Goal: Find specific page/section: Find specific page/section

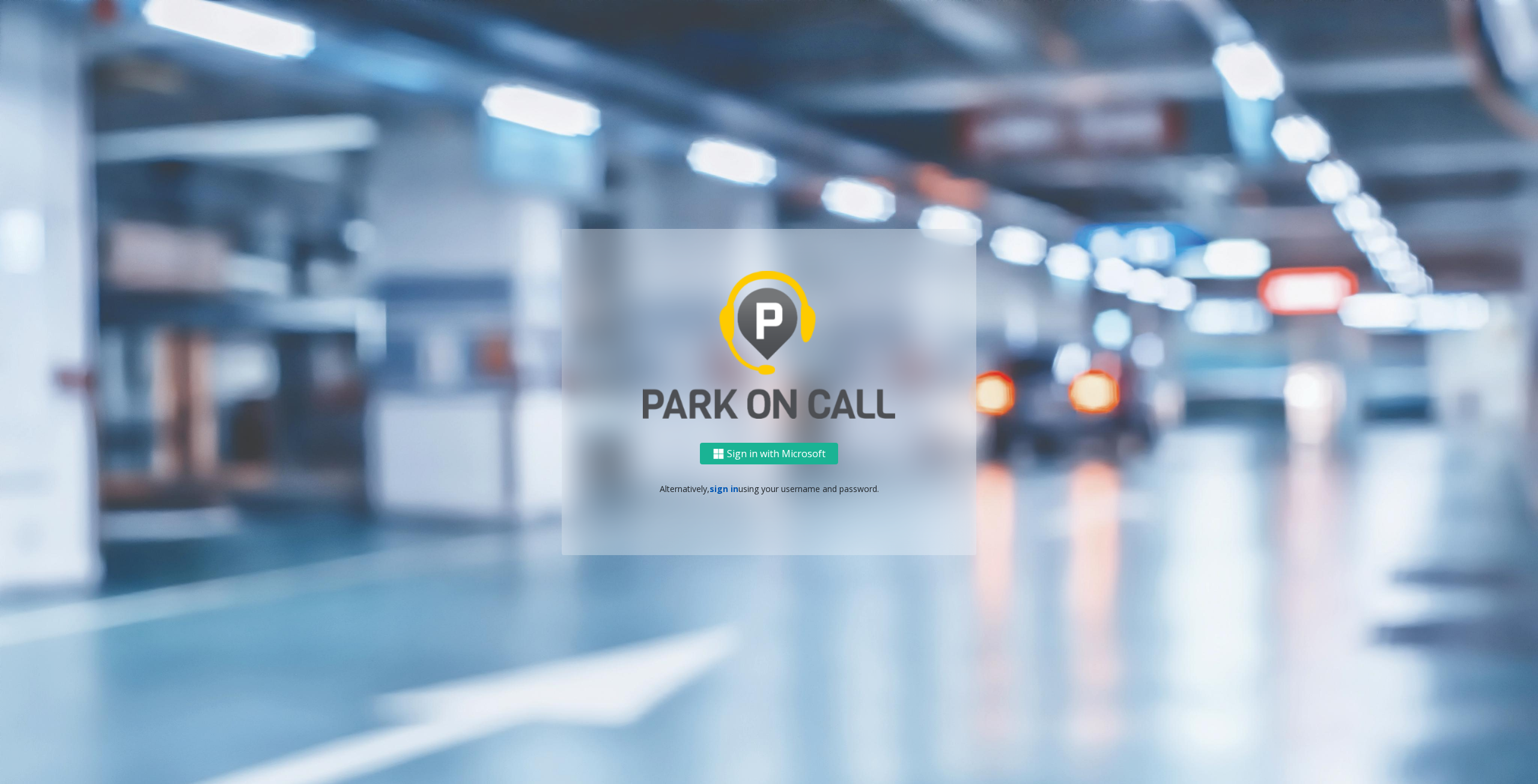
click at [724, 488] on link "sign in" at bounding box center [724, 488] width 29 height 11
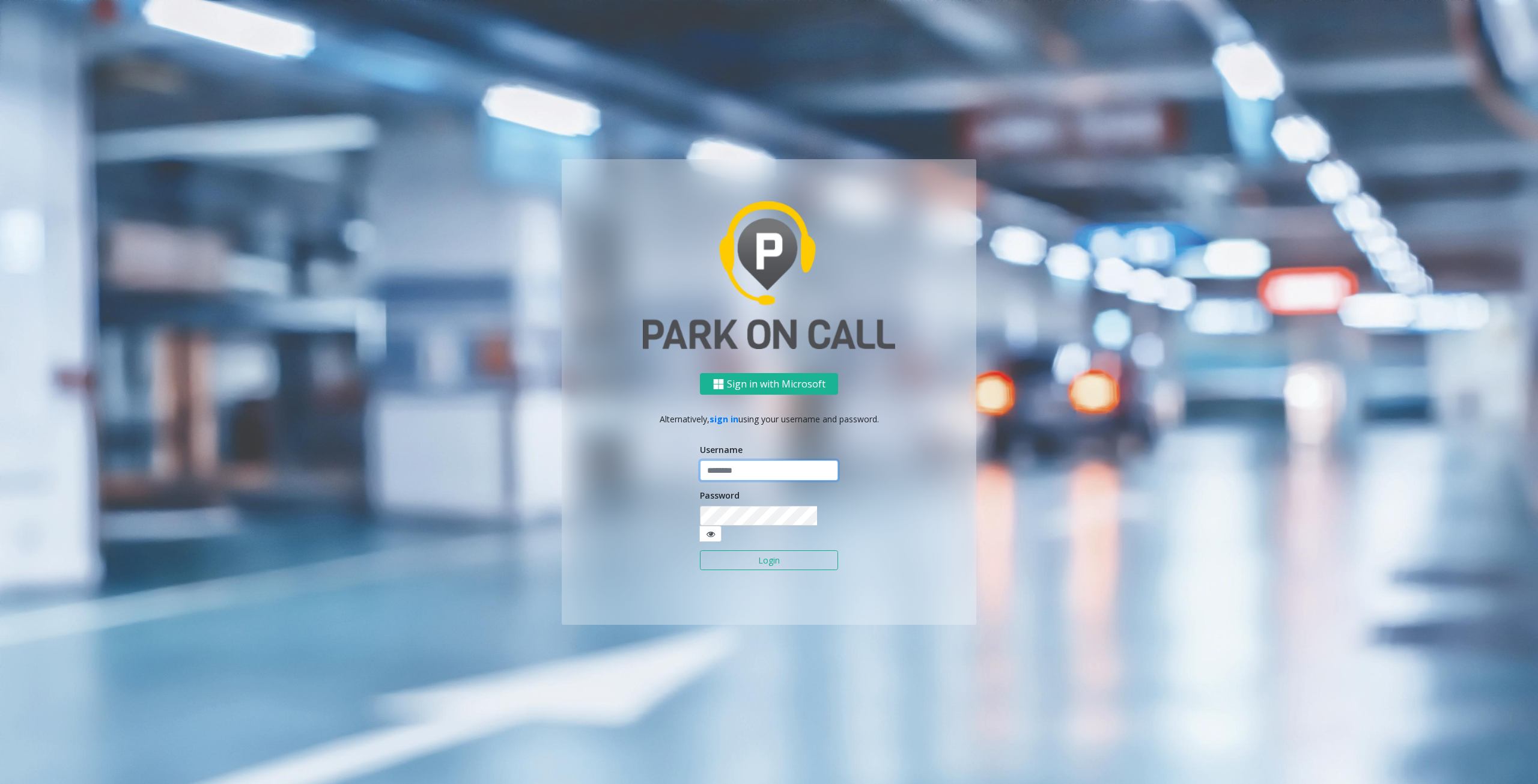
click at [738, 478] on input "text" at bounding box center [769, 470] width 138 height 20
type input "********"
click at [777, 557] on button "Login" at bounding box center [769, 560] width 138 height 20
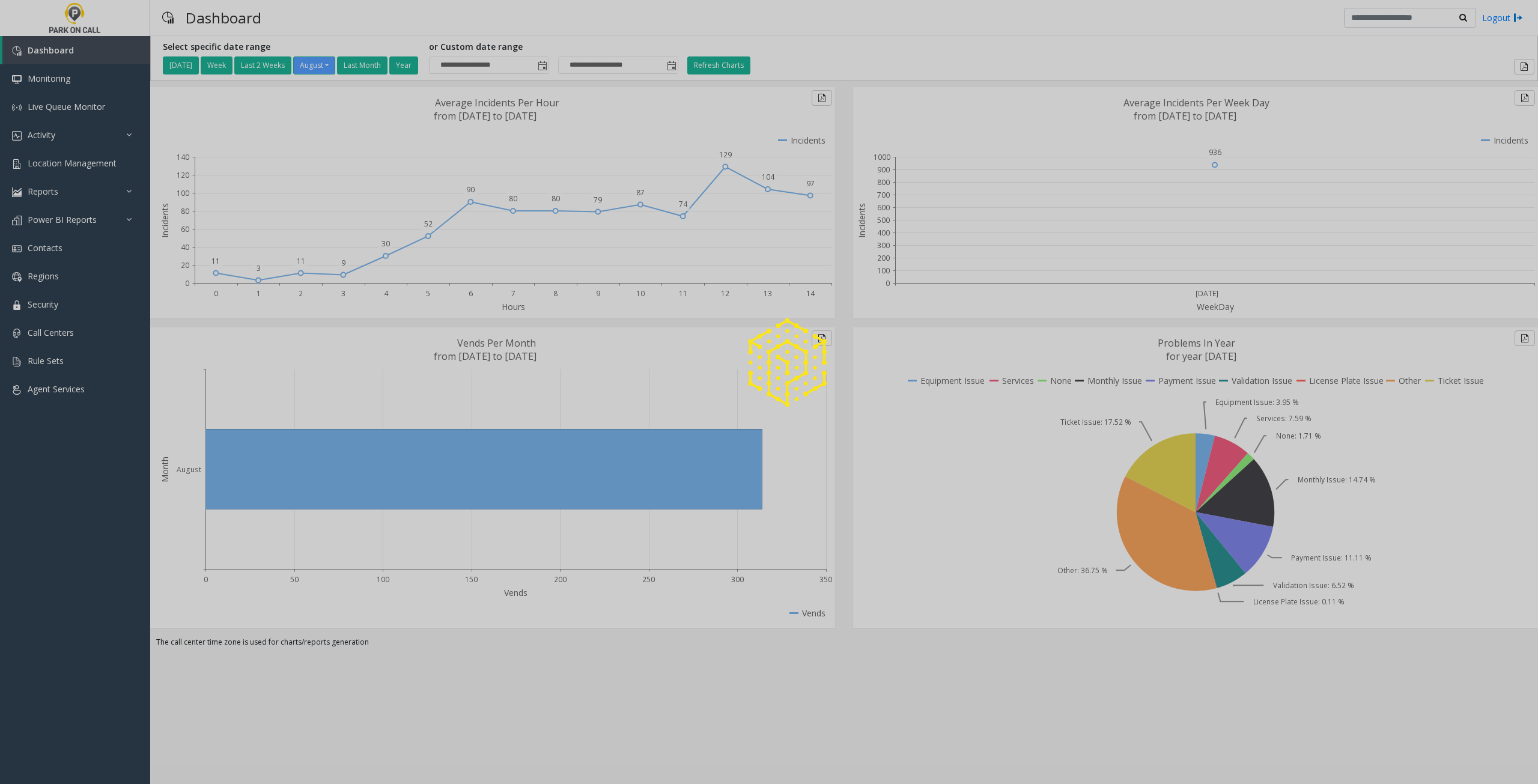
click at [51, 166] on div at bounding box center [769, 392] width 1538 height 784
click at [61, 162] on div at bounding box center [769, 392] width 1538 height 784
click at [95, 161] on div at bounding box center [769, 392] width 1538 height 784
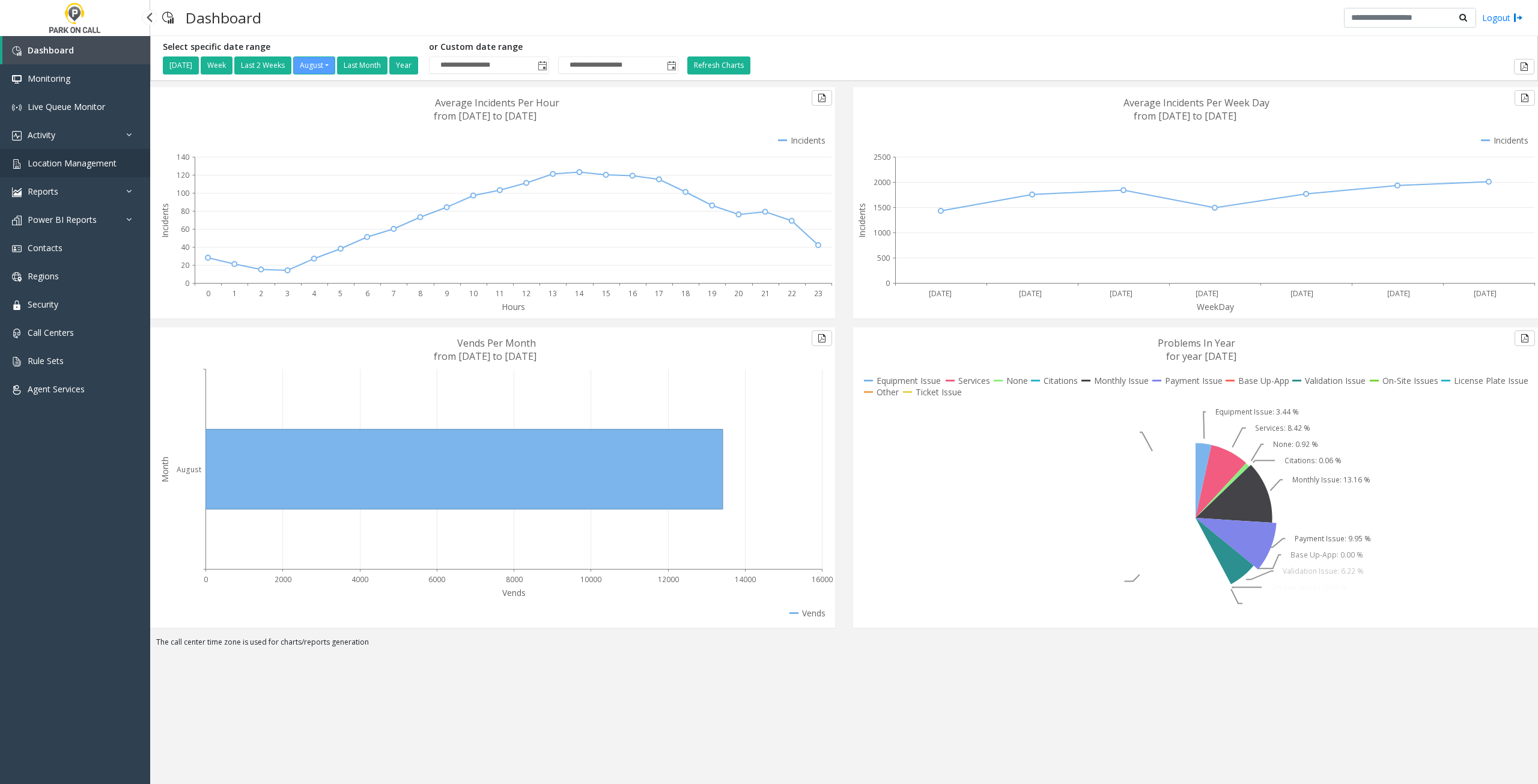
click at [68, 158] on span "Location Management" at bounding box center [72, 163] width 89 height 11
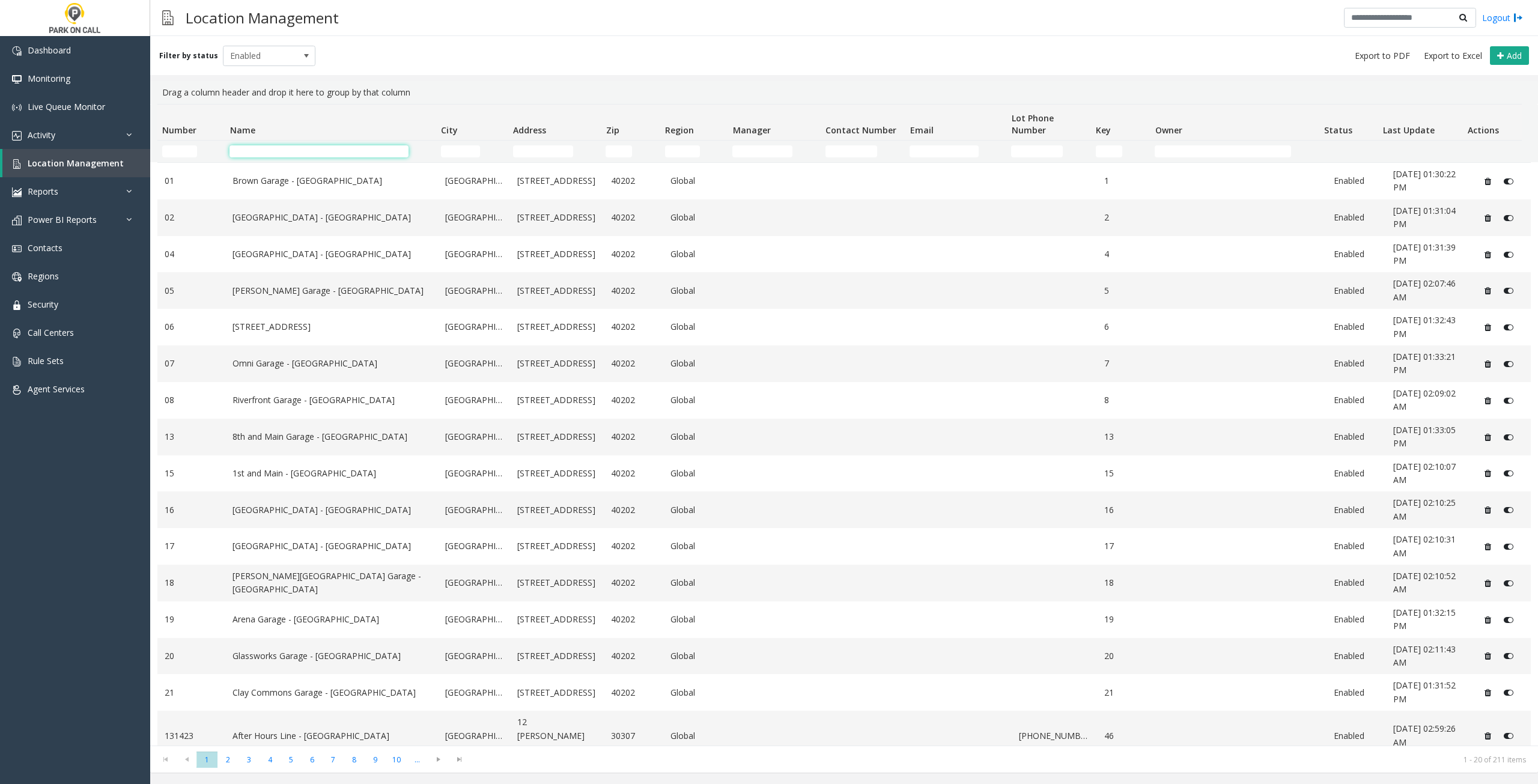
click at [293, 154] on input "Name Filter" at bounding box center [318, 152] width 179 height 12
type input "*****"
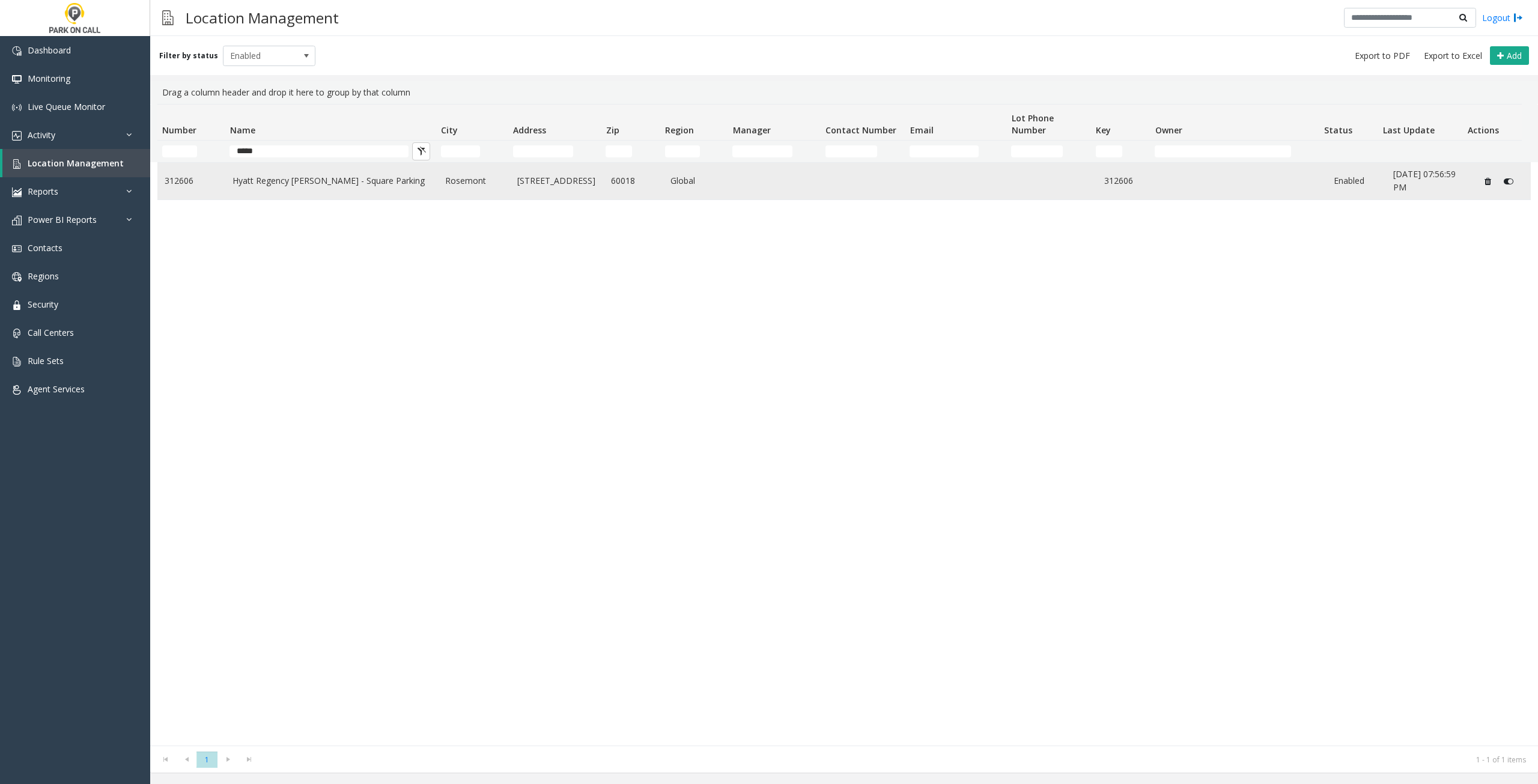
click at [340, 181] on link "Hyatt Regency [PERSON_NAME] - Square Parking" at bounding box center [331, 181] width 199 height 13
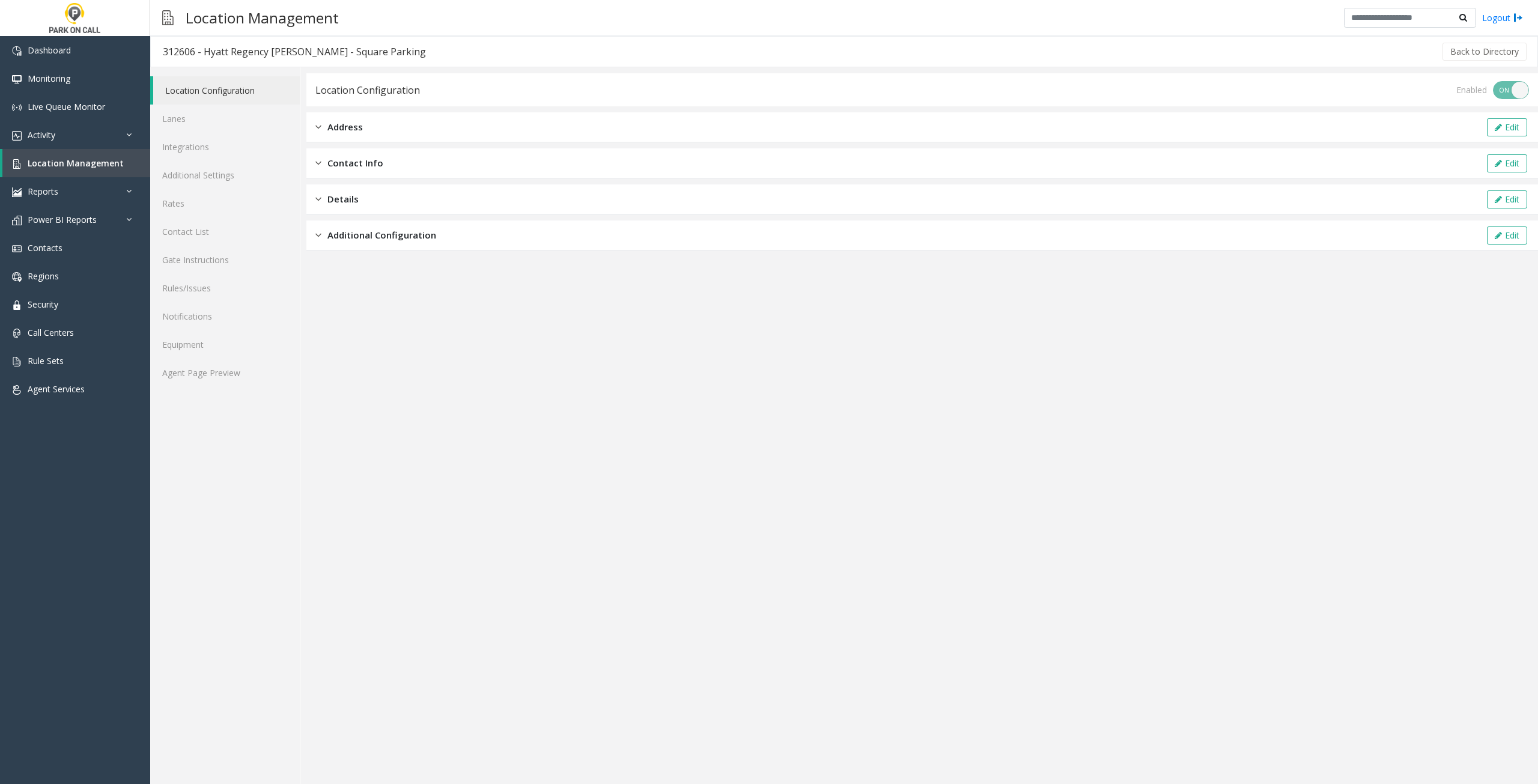
click at [319, 126] on img at bounding box center [318, 127] width 6 height 14
